Goal: Check status: Check status

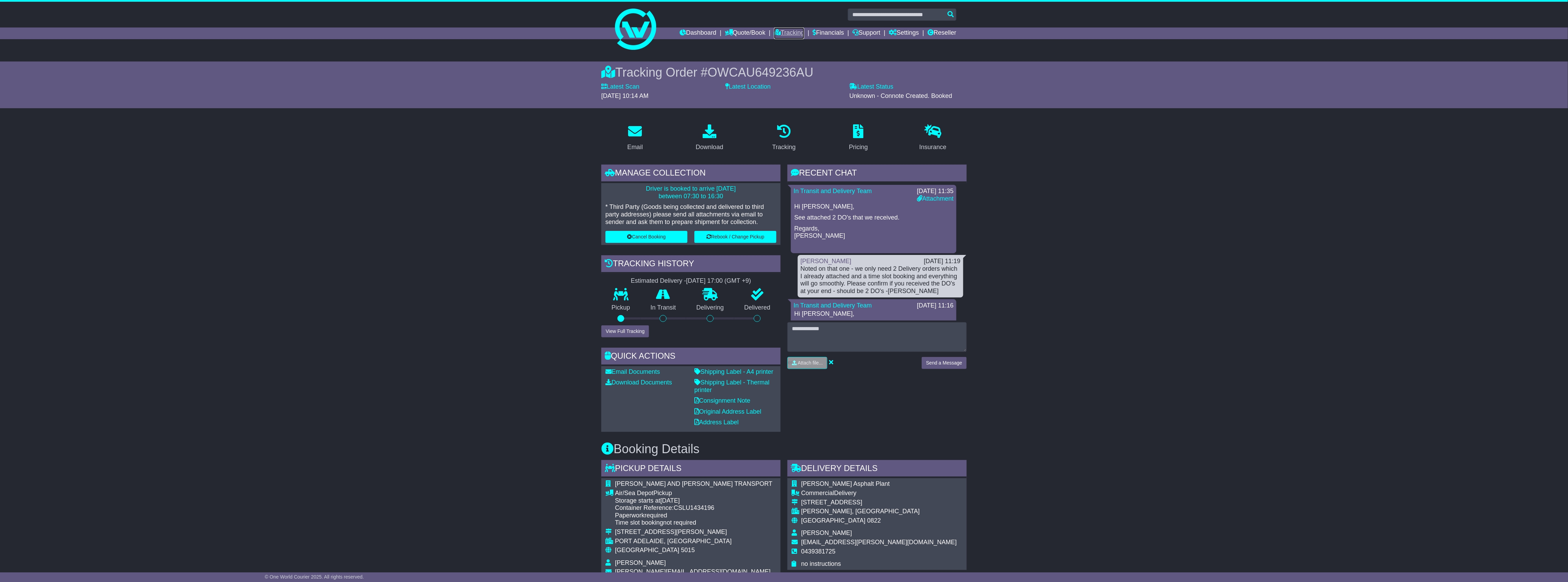
click at [786, 32] on link "Tracking" at bounding box center [789, 33] width 30 height 12
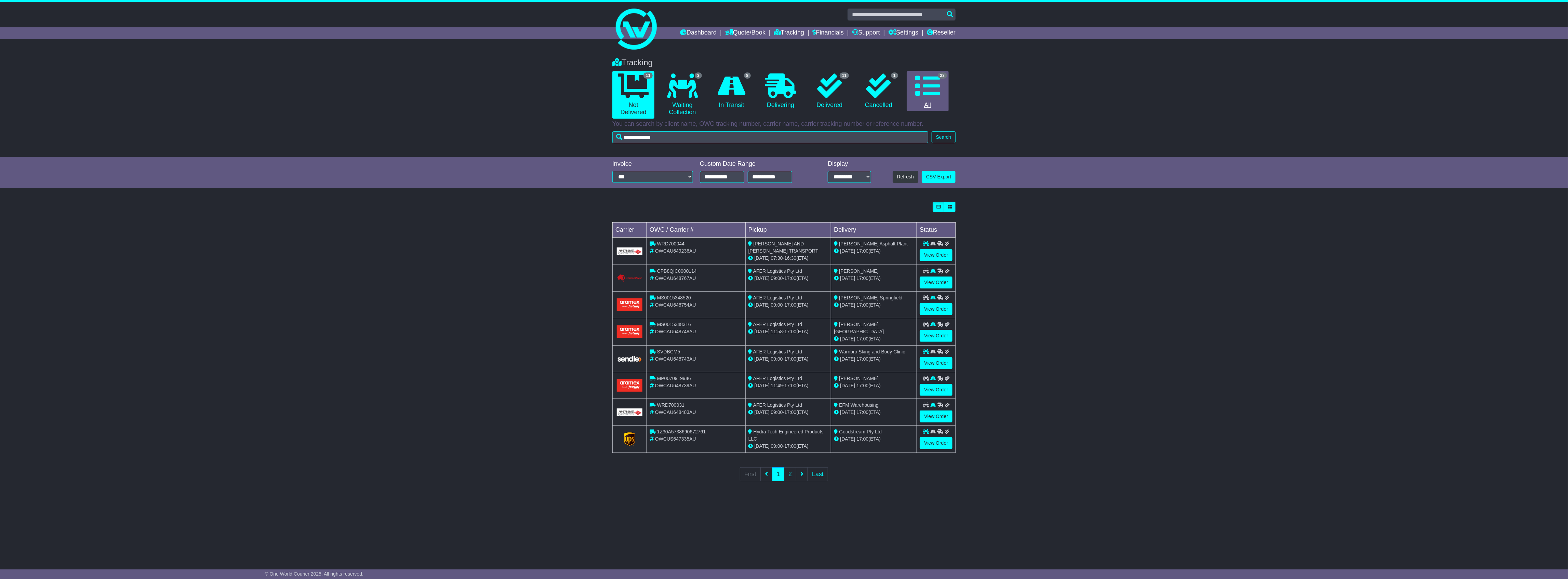
type input "**********"
click at [943, 139] on button "Search" at bounding box center [943, 137] width 24 height 12
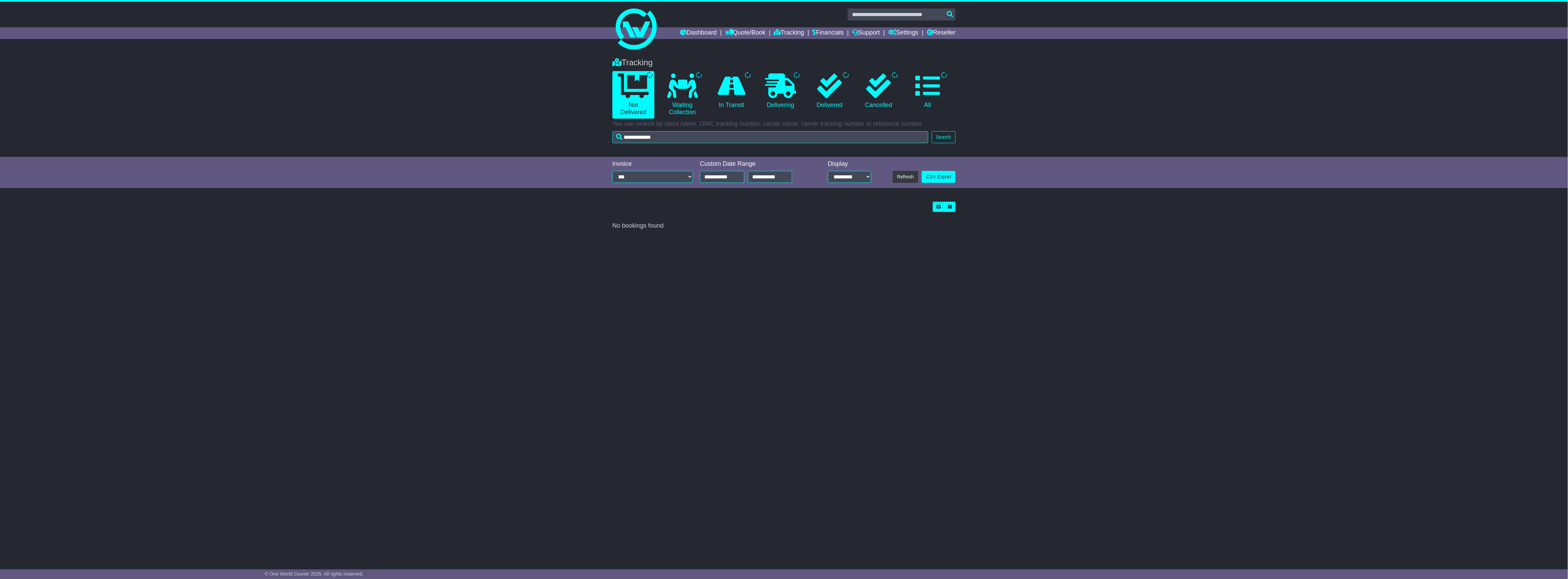
click at [813, 127] on p "You can search by client name, OWC tracking number, carrier name, carrier track…" at bounding box center [784, 124] width 343 height 7
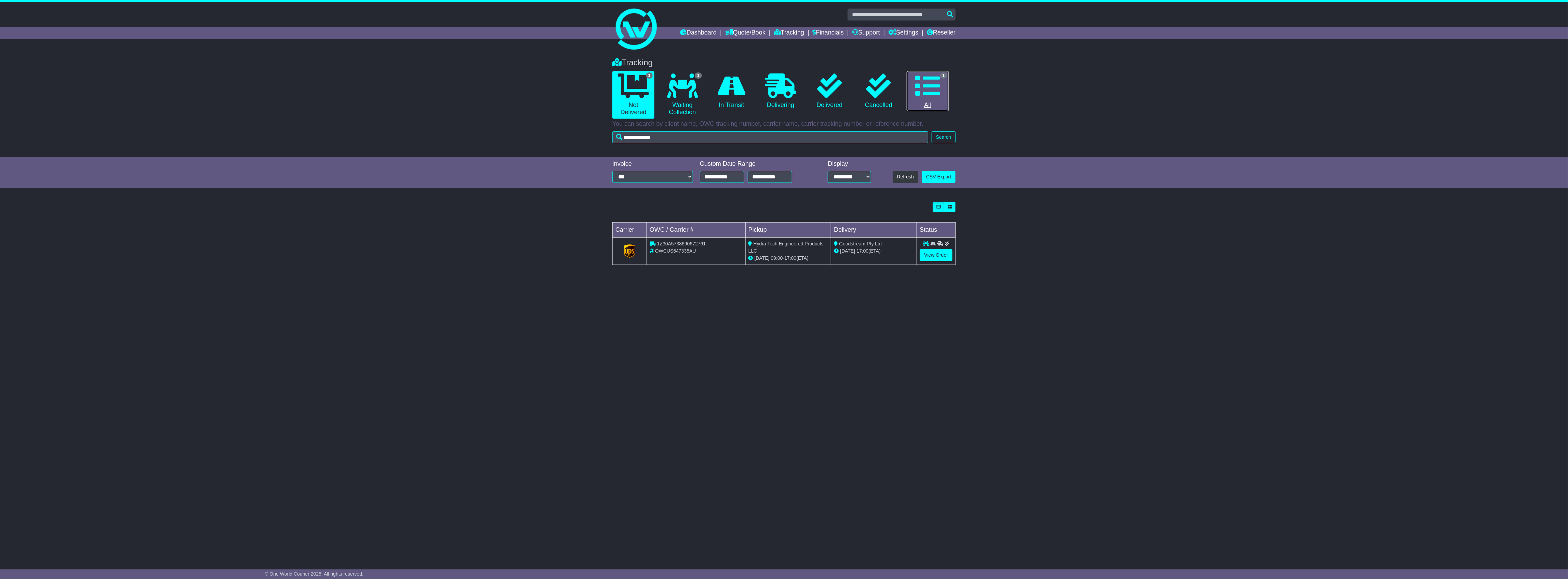
click at [938, 108] on link "1 All" at bounding box center [928, 91] width 42 height 40
click at [948, 133] on button "Search" at bounding box center [943, 137] width 24 height 12
click at [934, 256] on link "View Order" at bounding box center [936, 255] width 33 height 12
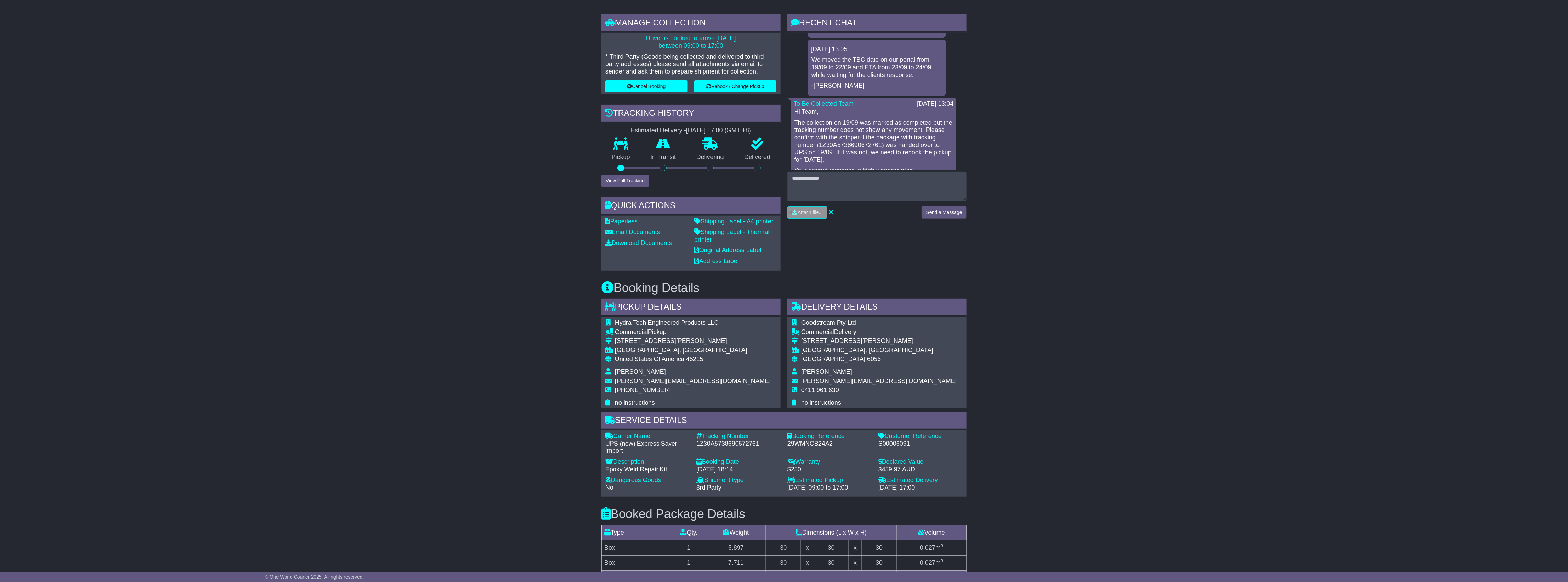
scroll to position [138, 0]
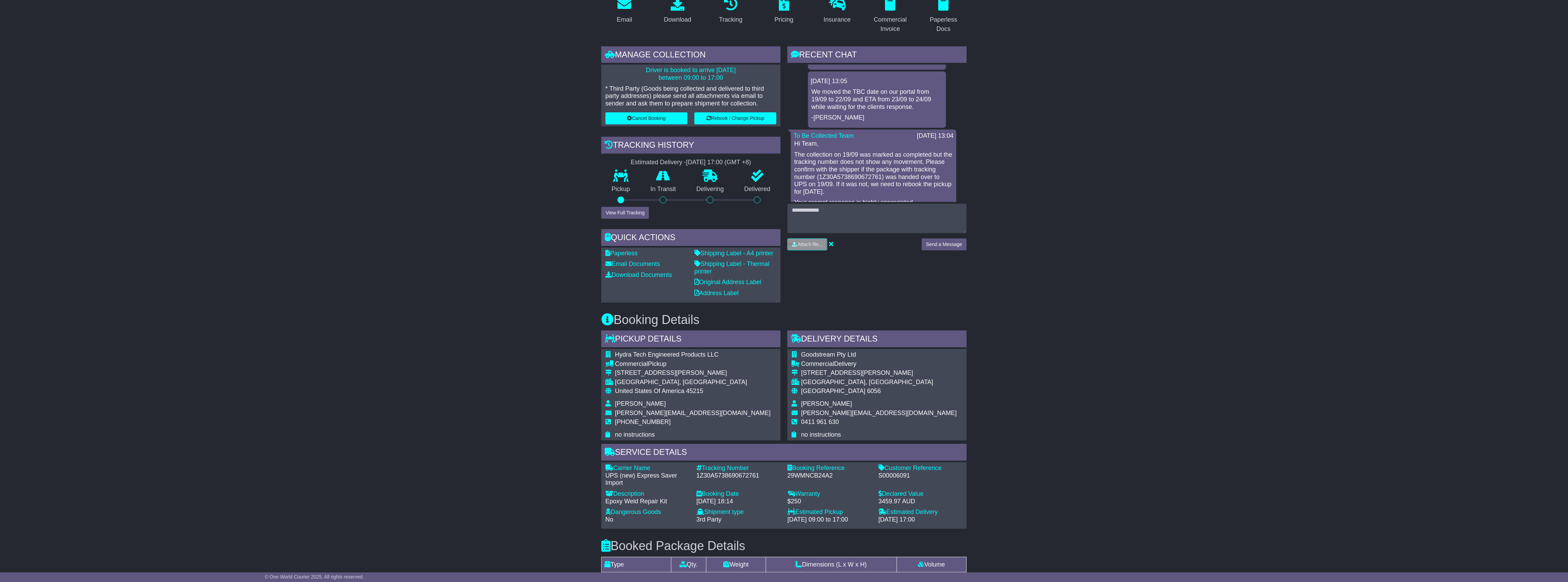
click at [7, 23] on div "Email Download Tracking Pricing Insurance" at bounding box center [784, 413] width 1568 height 845
